Goal: Navigation & Orientation: Find specific page/section

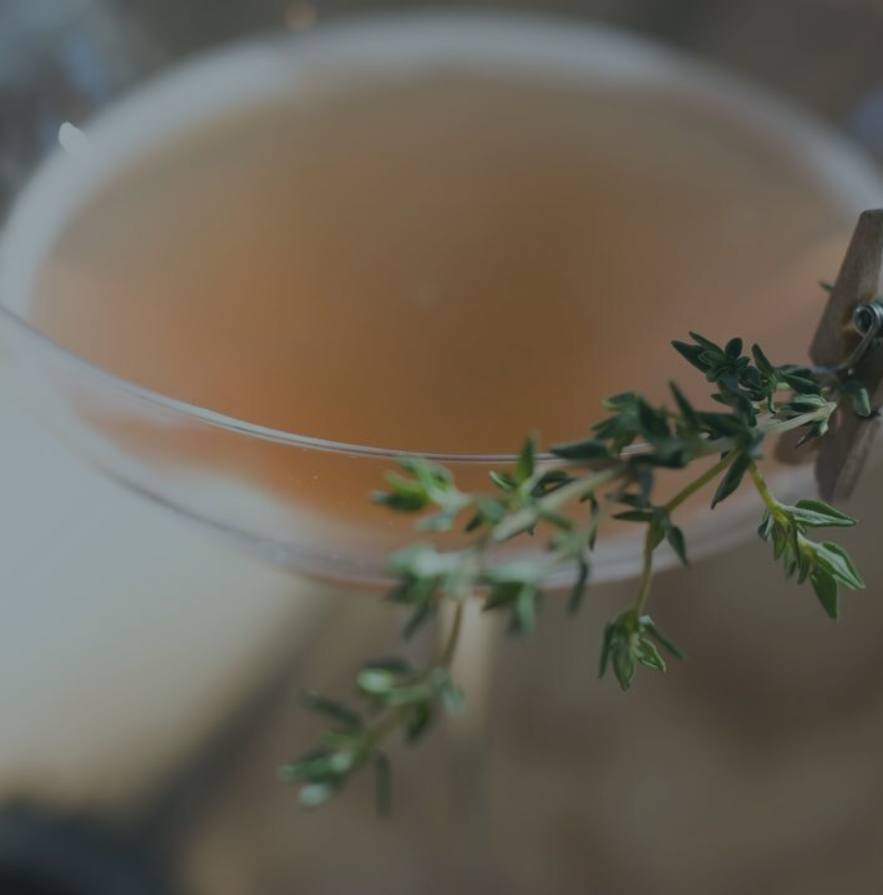
scroll to position [41, 0]
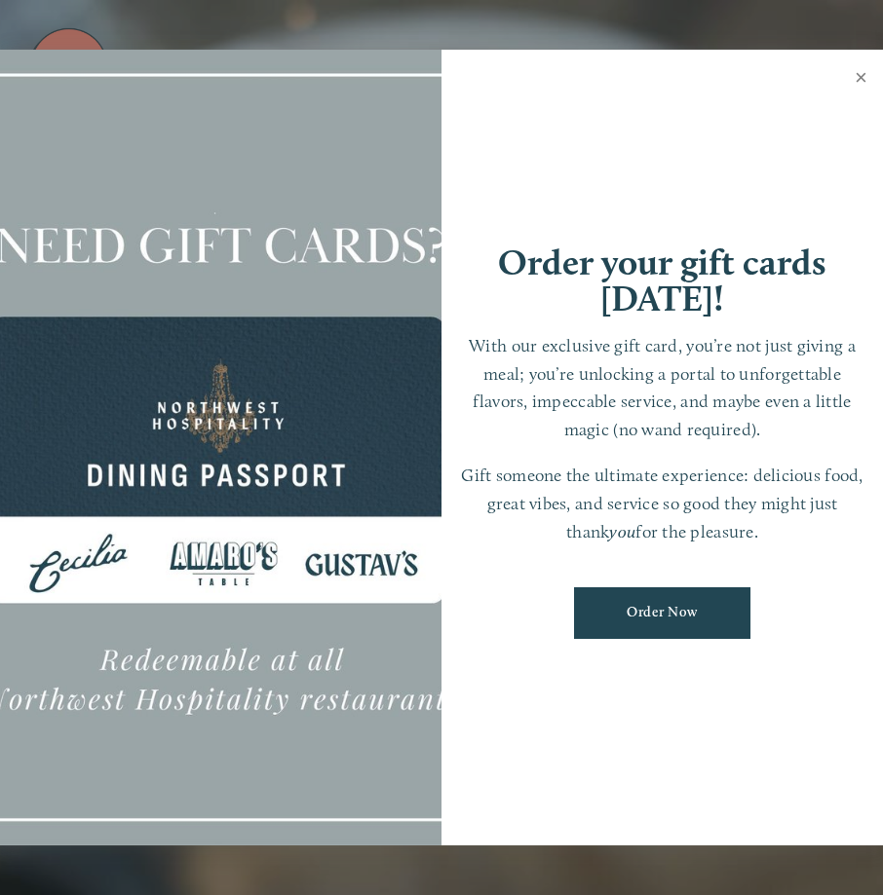
click at [863, 78] on link "Close" at bounding box center [861, 80] width 38 height 55
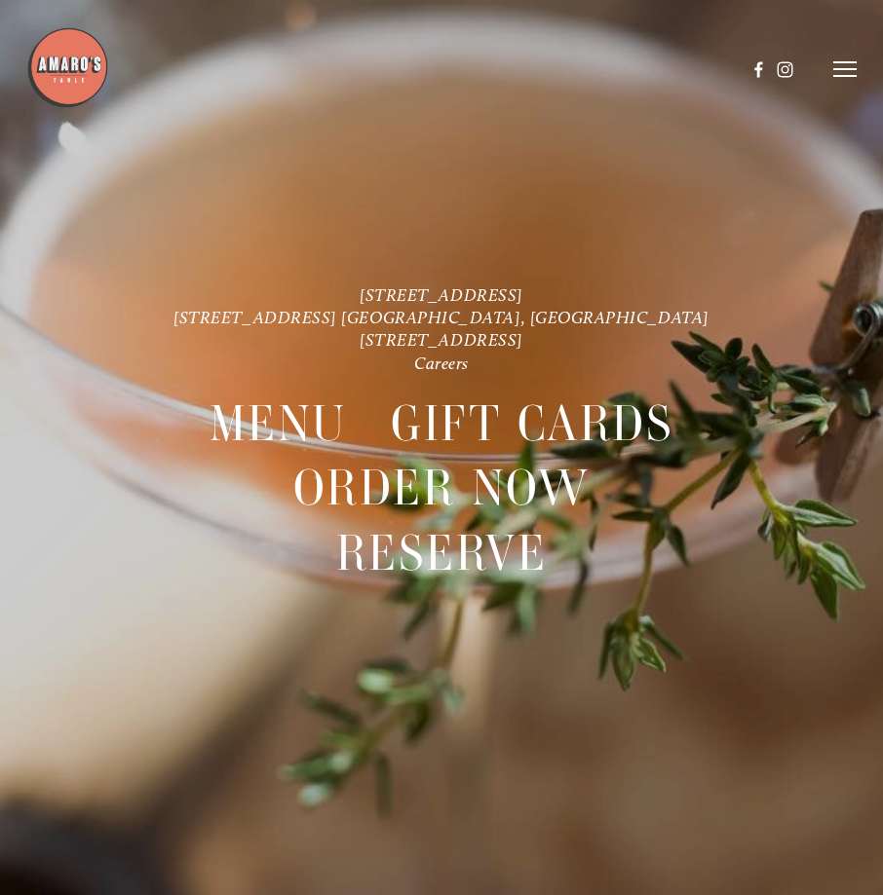
click at [833, 68] on icon at bounding box center [844, 69] width 23 height 18
click at [468, 63] on span "Menu" at bounding box center [477, 68] width 36 height 17
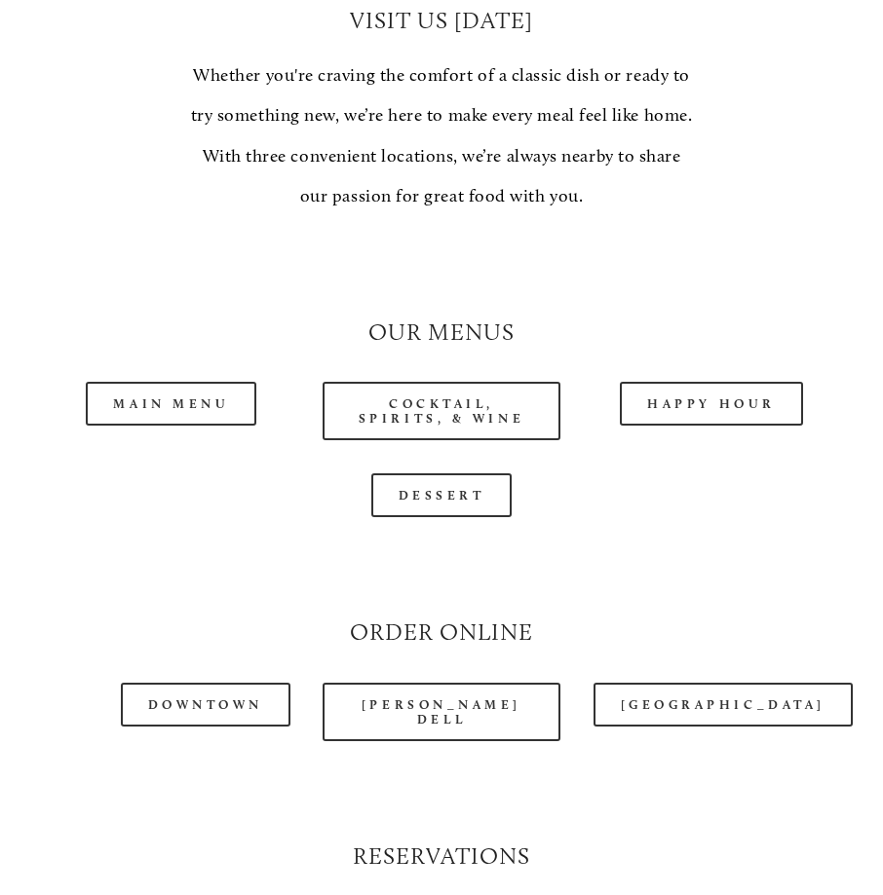
scroll to position [1462, 0]
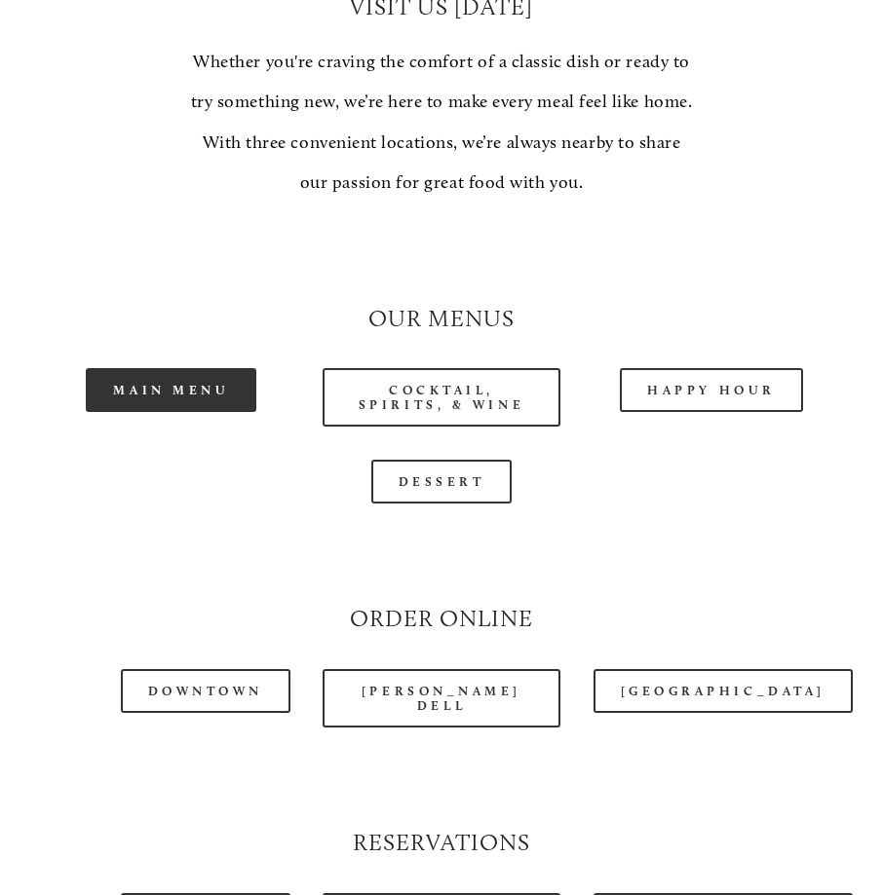
click at [222, 412] on link "Main Menu" at bounding box center [171, 390] width 171 height 44
